Goal: Task Accomplishment & Management: Manage account settings

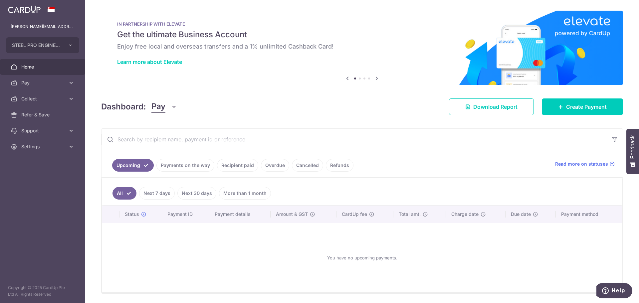
click at [238, 166] on link "Recipient paid" at bounding box center [237, 165] width 41 height 13
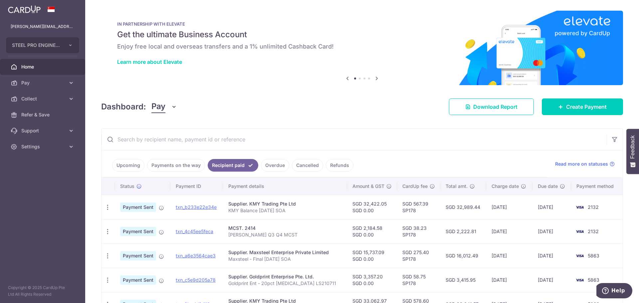
click at [181, 161] on link "Payments on the way" at bounding box center [176, 165] width 58 height 13
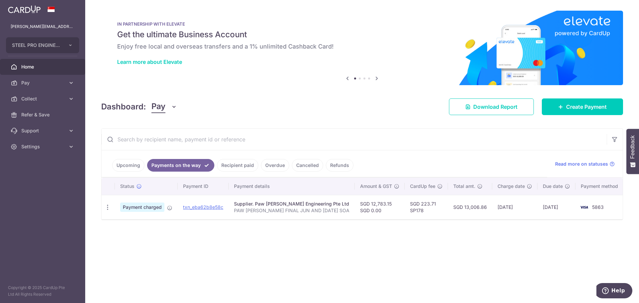
click at [487, 230] on div "× Pause Schedule Pause all future payments in this series Pause just this one p…" at bounding box center [362, 151] width 554 height 303
click at [499, 233] on div "× Pause Schedule Pause all future payments in this series Pause just this one p…" at bounding box center [362, 151] width 554 height 303
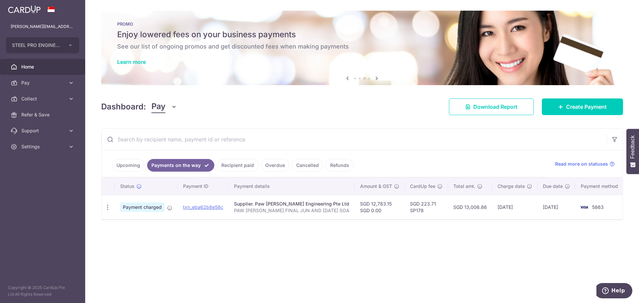
click at [123, 166] on link "Upcoming" at bounding box center [128, 165] width 32 height 13
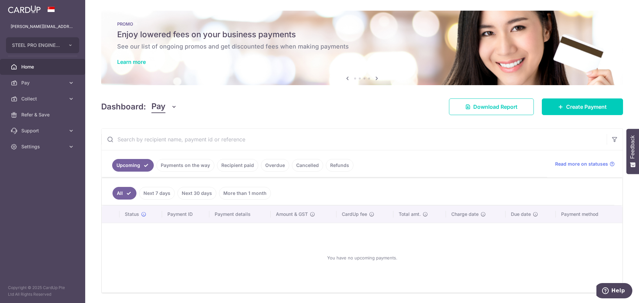
click at [167, 163] on link "Payments on the way" at bounding box center [185, 165] width 58 height 13
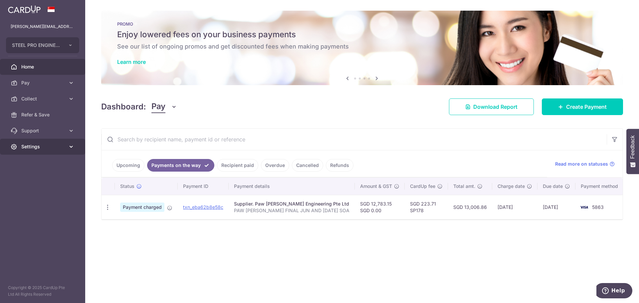
click at [42, 151] on link "Settings" at bounding box center [42, 147] width 85 height 16
click at [40, 175] on span "Logout" at bounding box center [43, 178] width 44 height 7
